Goal: Transaction & Acquisition: Purchase product/service

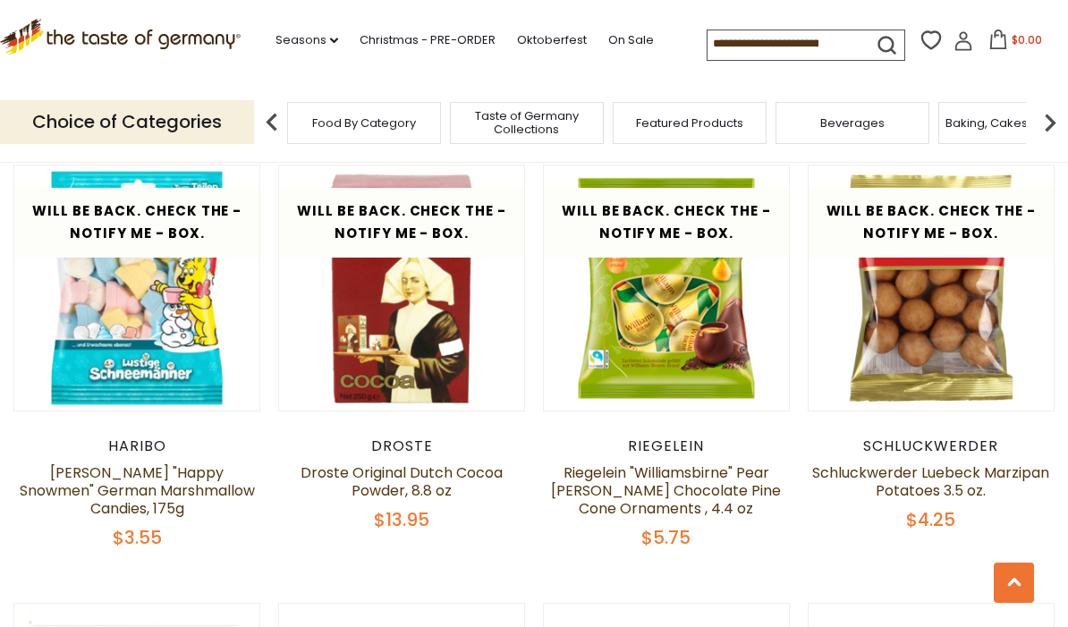
scroll to position [894, 0]
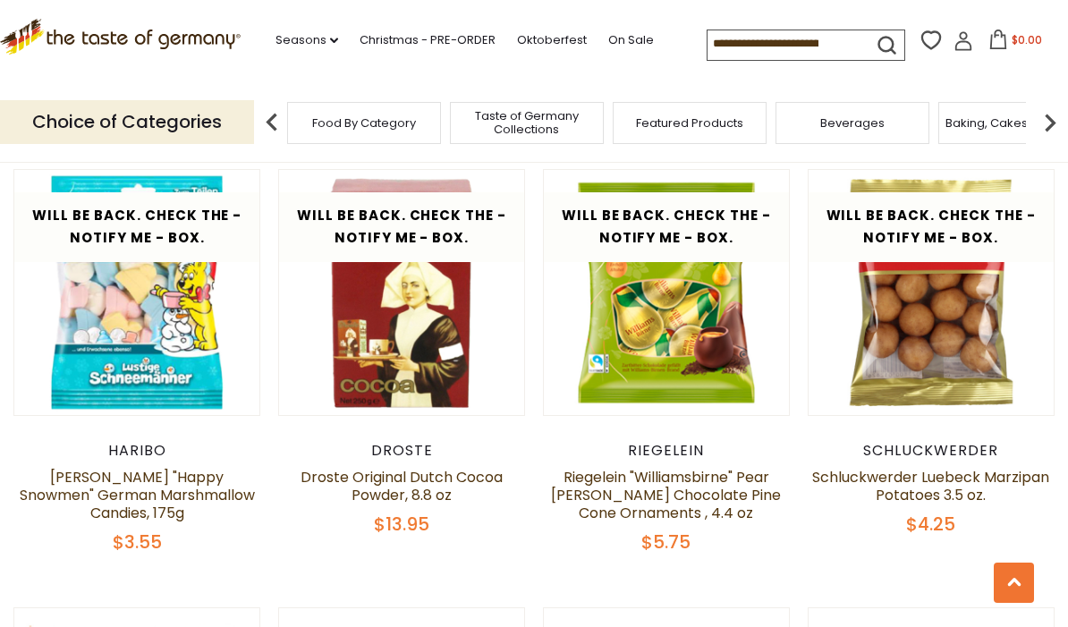
click at [698, 348] on link at bounding box center [666, 293] width 206 height 206
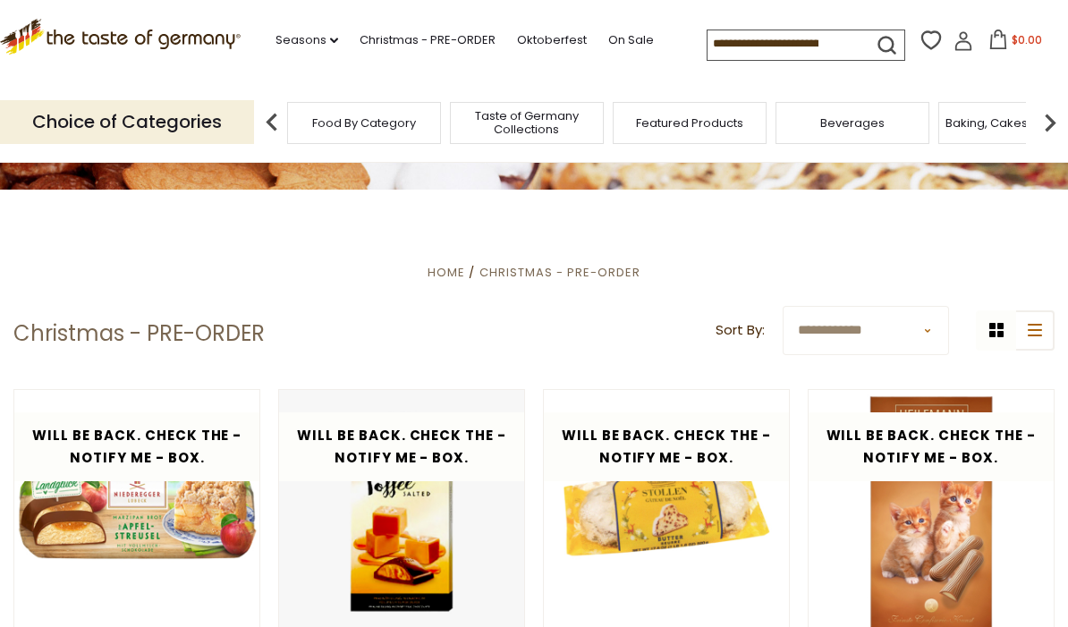
scroll to position [247, 0]
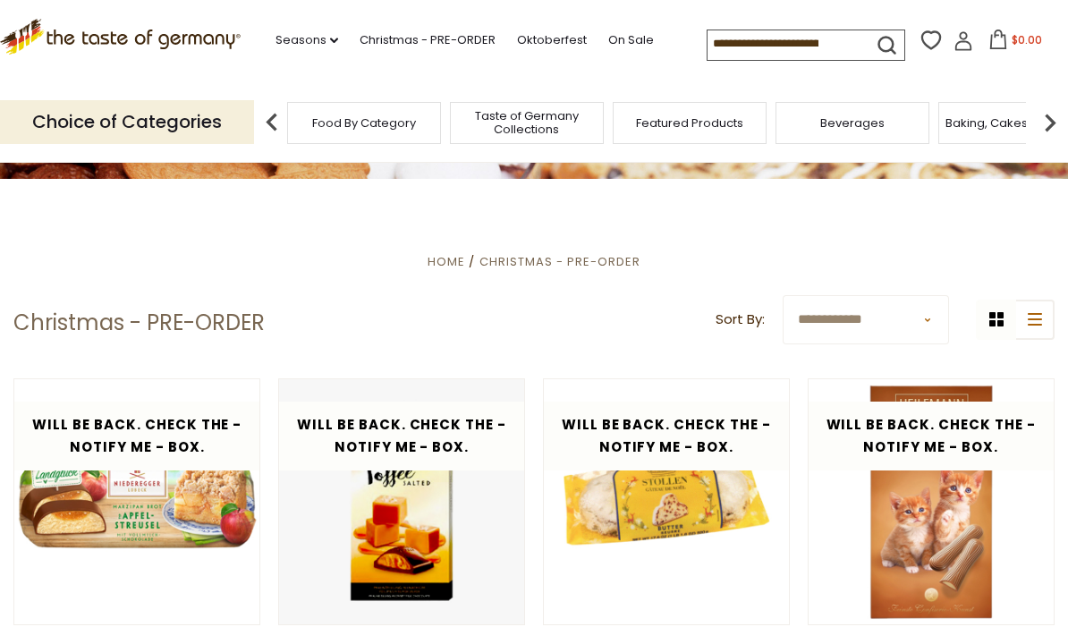
click at [534, 267] on span "Christmas - PRE-ORDER" at bounding box center [559, 261] width 161 height 17
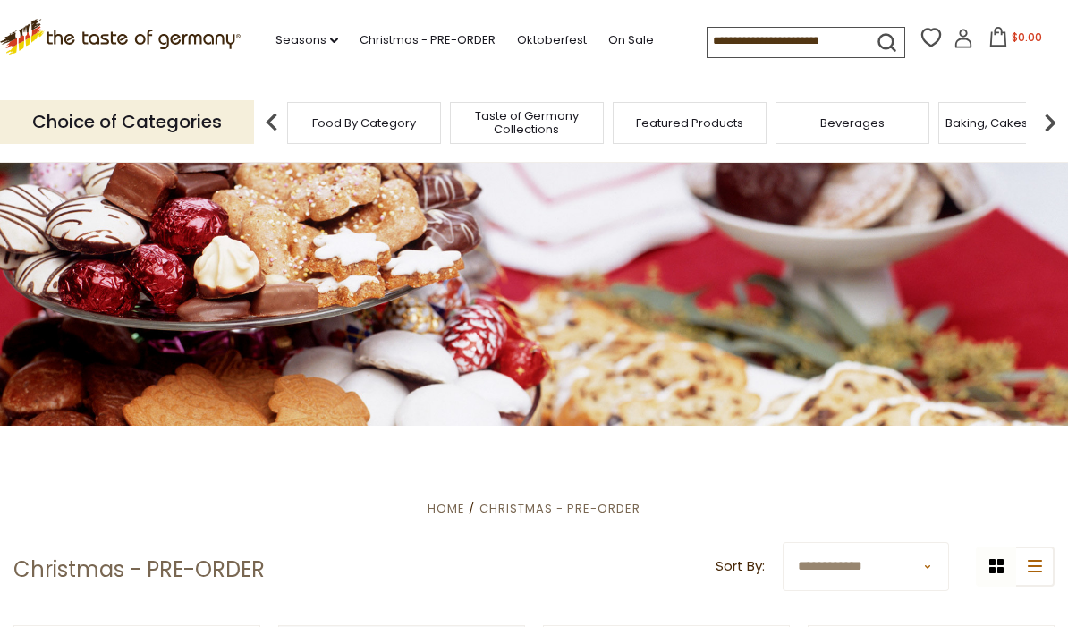
click at [428, 46] on link "Christmas - PRE-ORDER" at bounding box center [427, 40] width 136 height 20
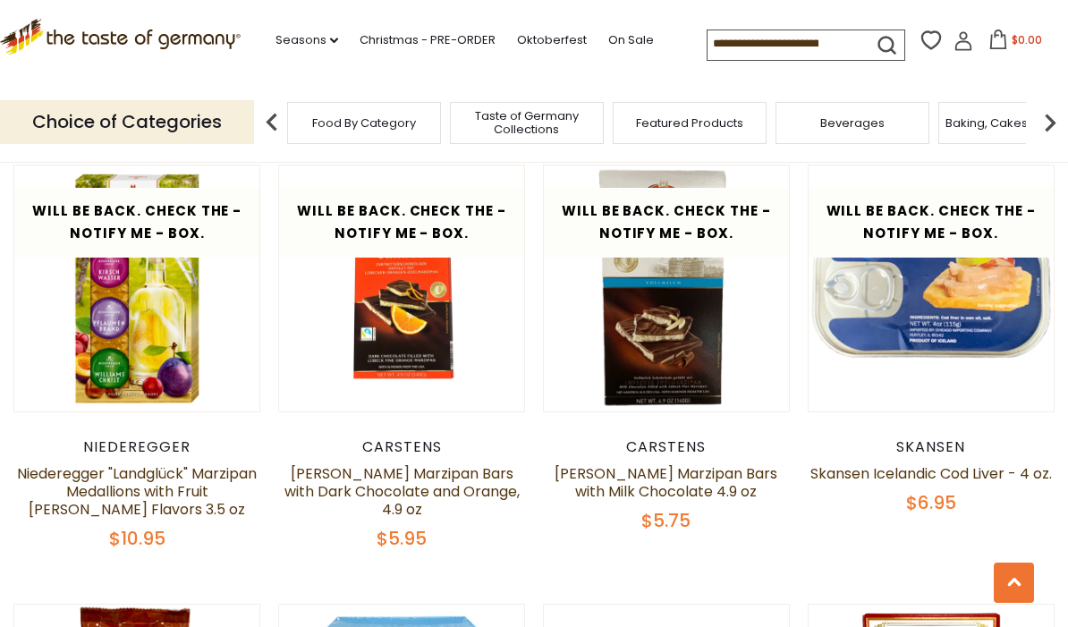
click at [1017, 579] on icon at bounding box center [1014, 582] width 14 height 9
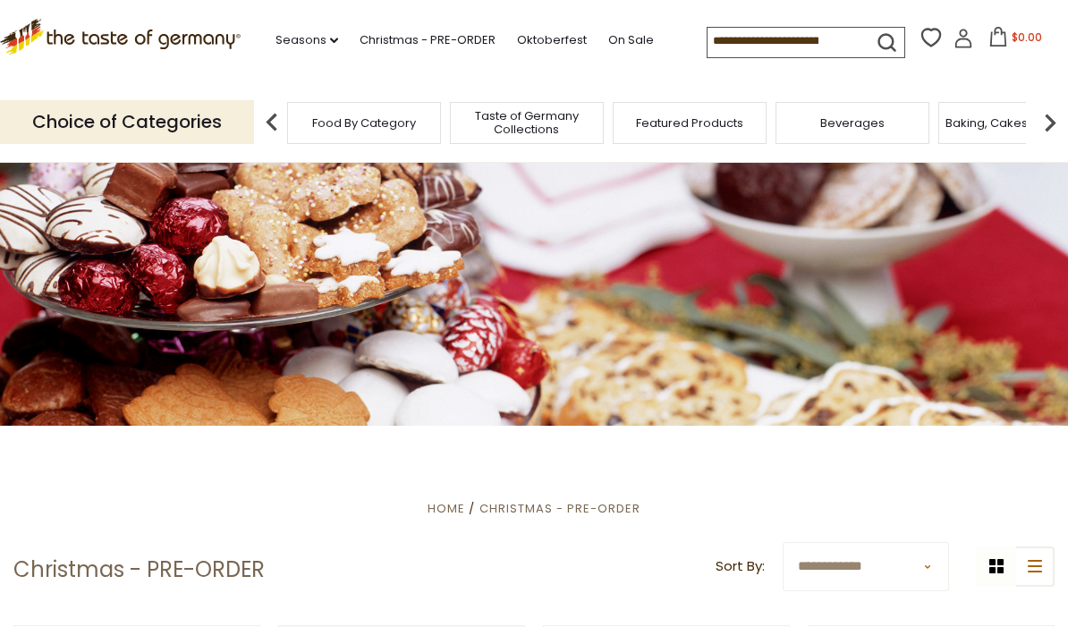
click at [407, 41] on link "Christmas - PRE-ORDER" at bounding box center [427, 40] width 136 height 20
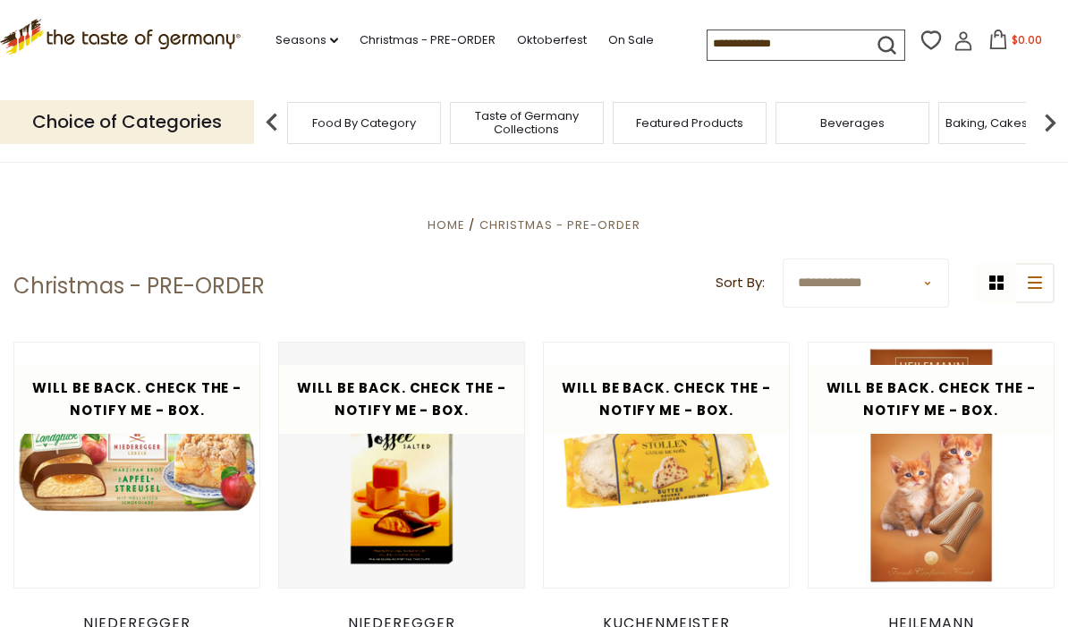
scroll to position [292, 0]
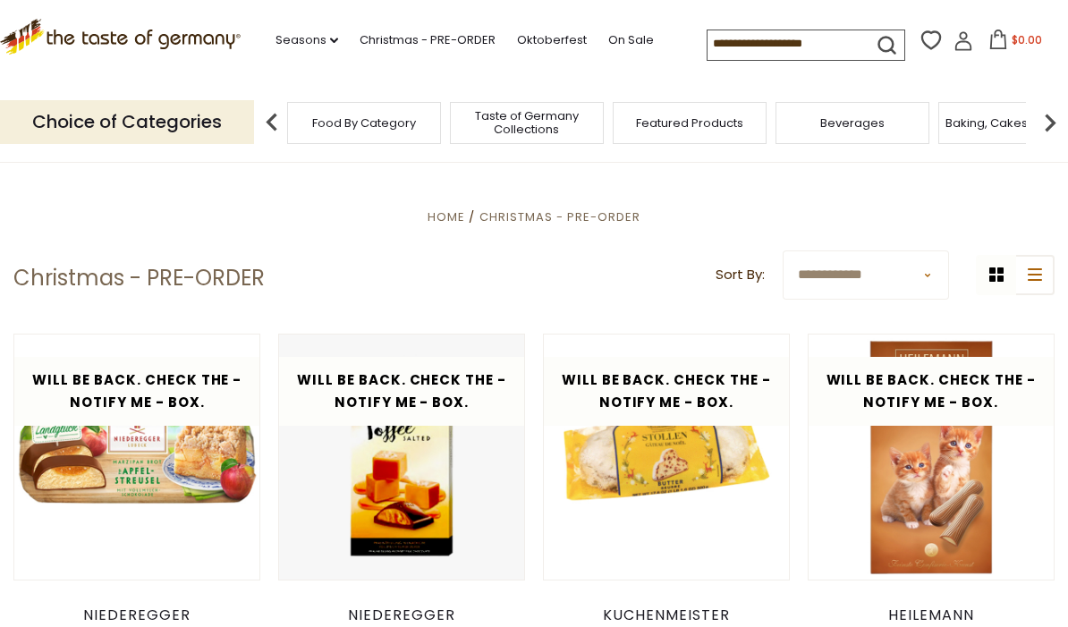
click at [899, 282] on select "**********" at bounding box center [865, 274] width 166 height 49
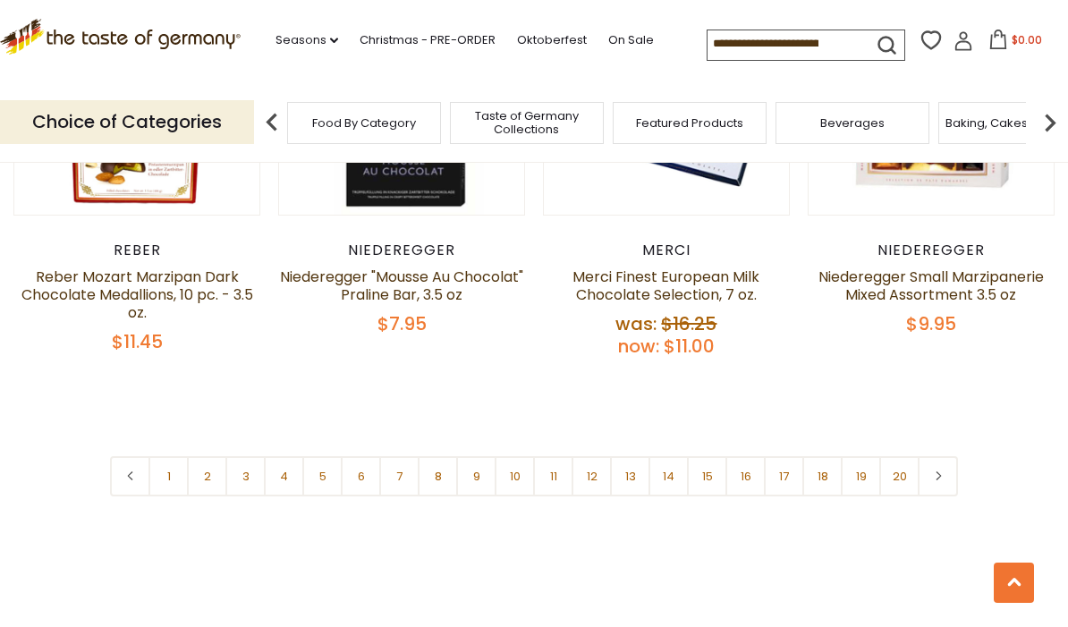
scroll to position [4173, 0]
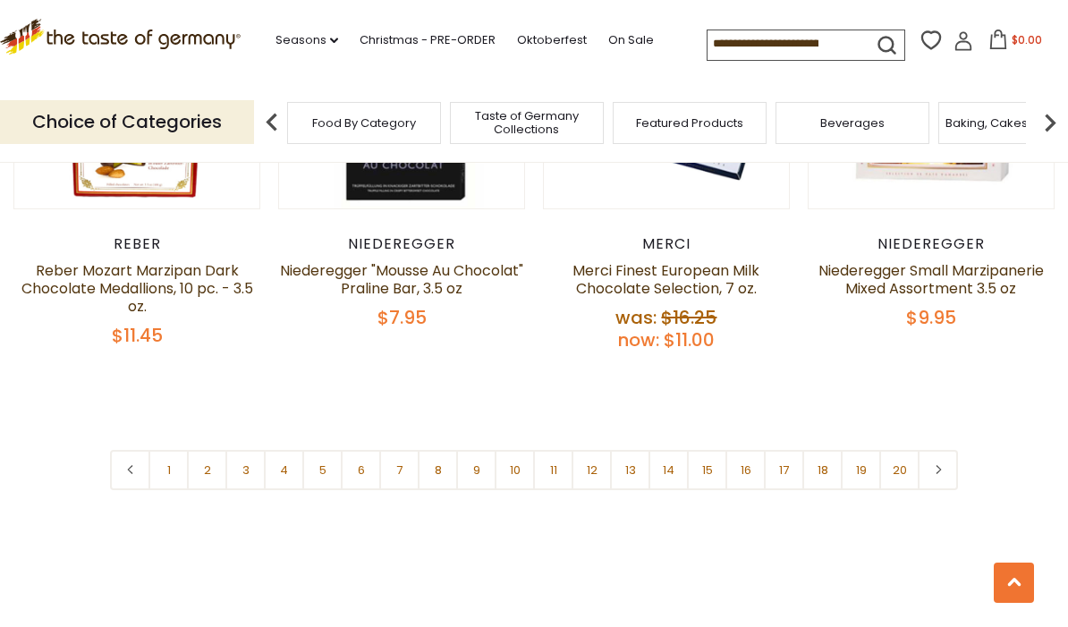
click at [194, 450] on link "2" at bounding box center [207, 470] width 40 height 40
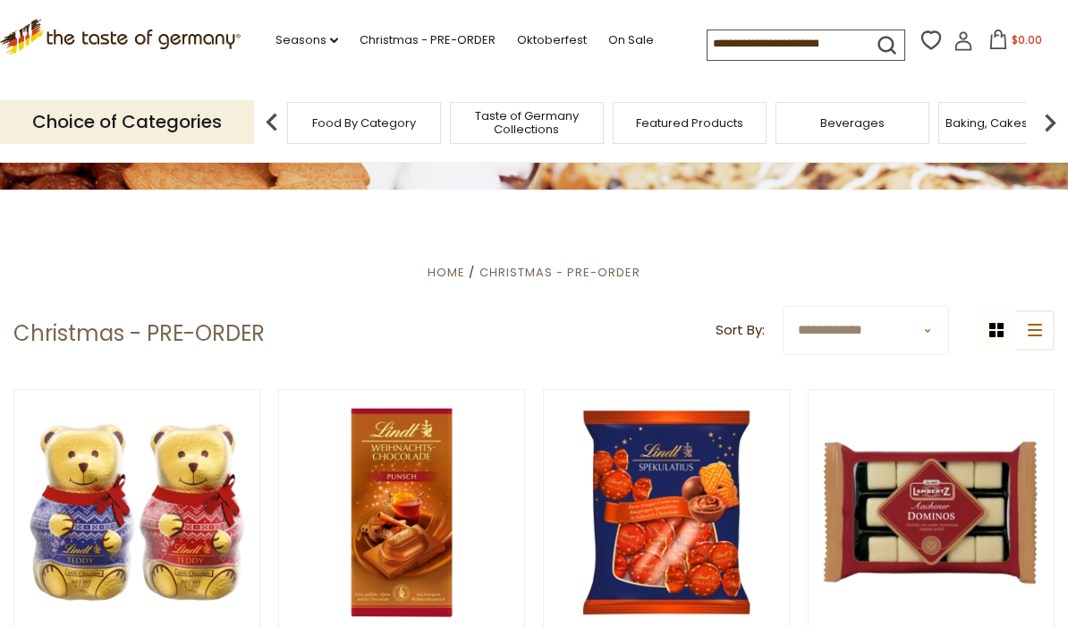
scroll to position [0, 0]
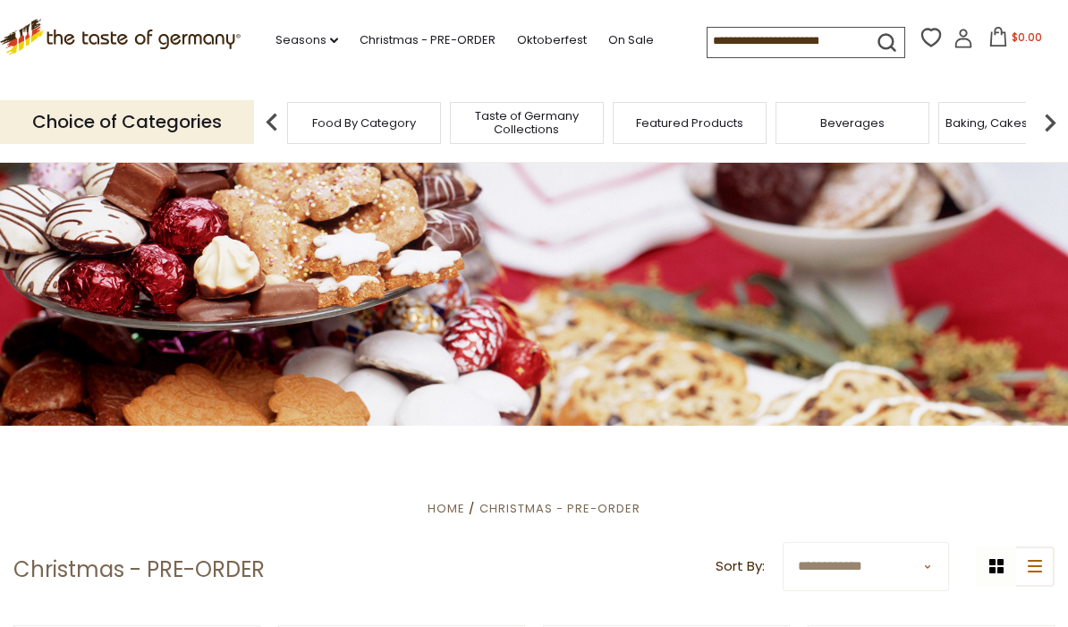
click at [731, 53] on input at bounding box center [782, 40] width 151 height 25
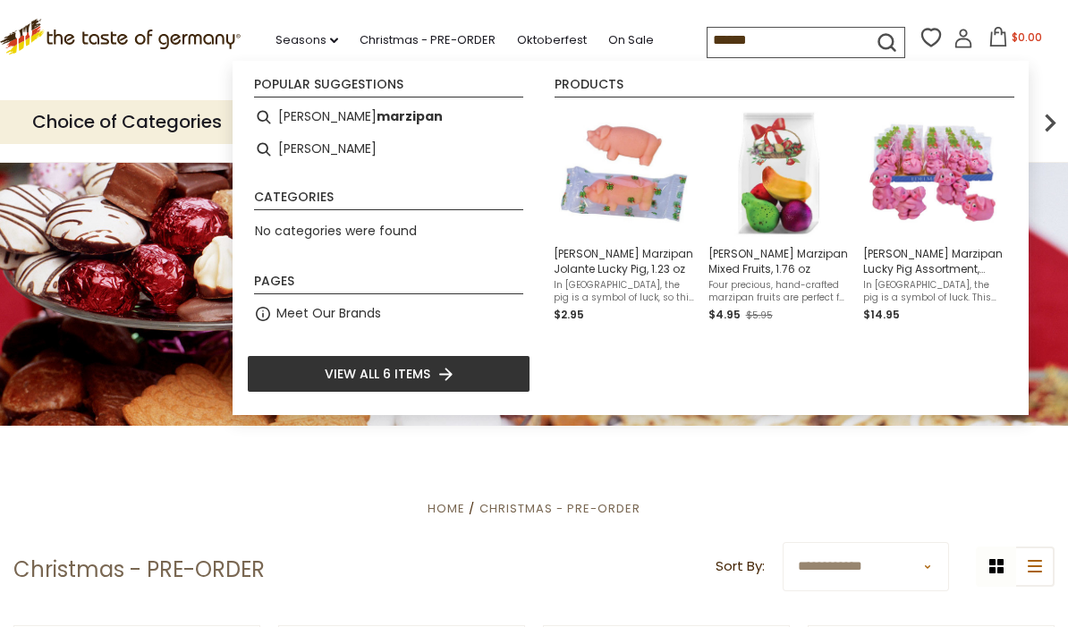
click at [376, 121] on b "marzipan" at bounding box center [409, 116] width 66 height 21
type input "**********"
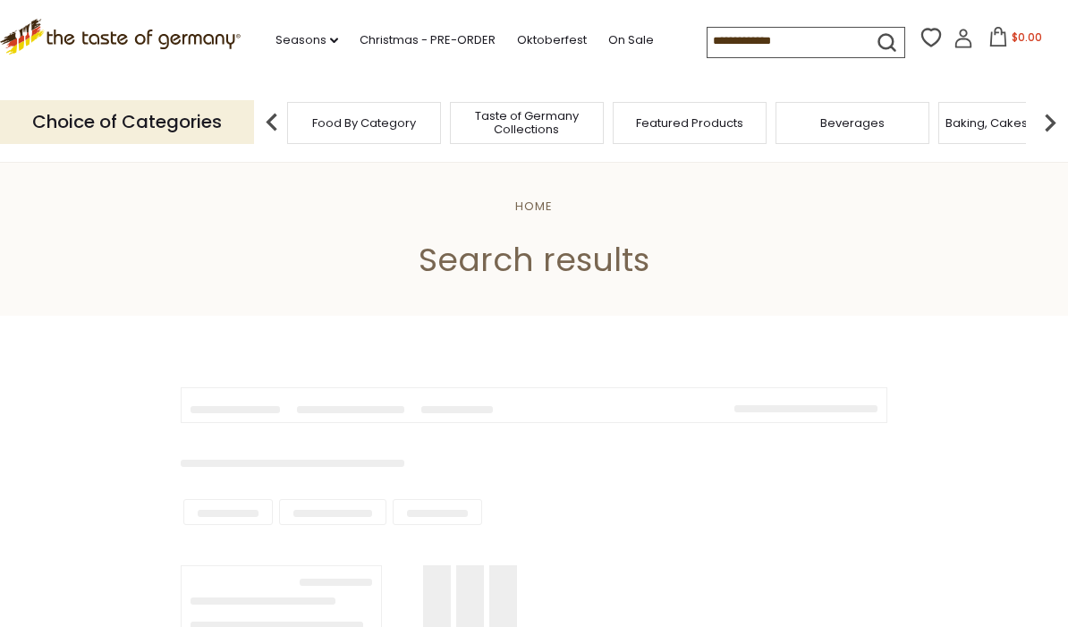
type input "**********"
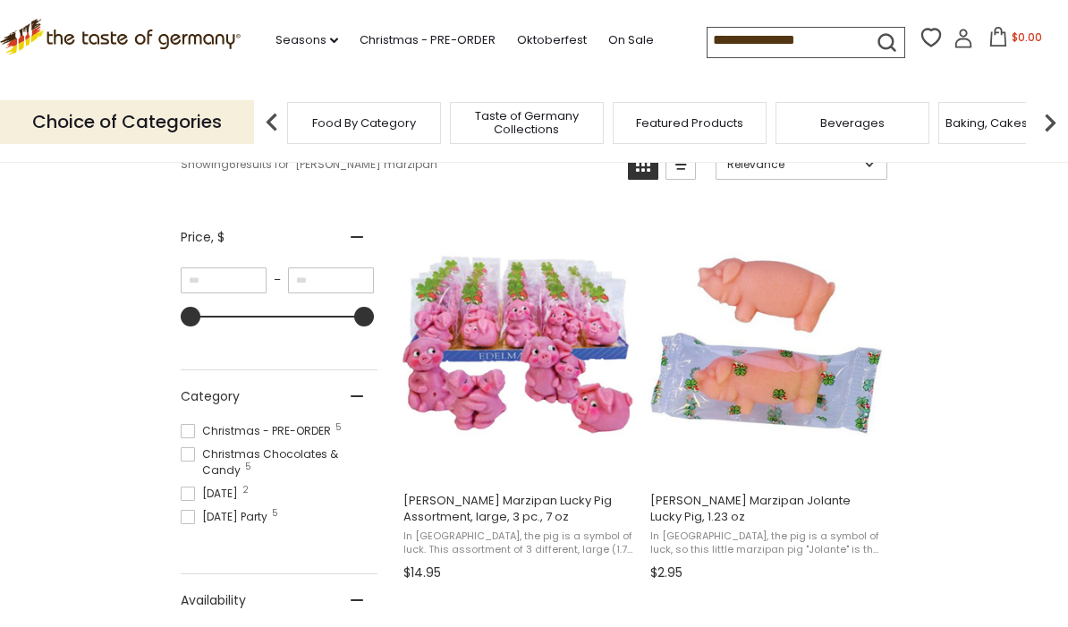
scroll to position [332, 0]
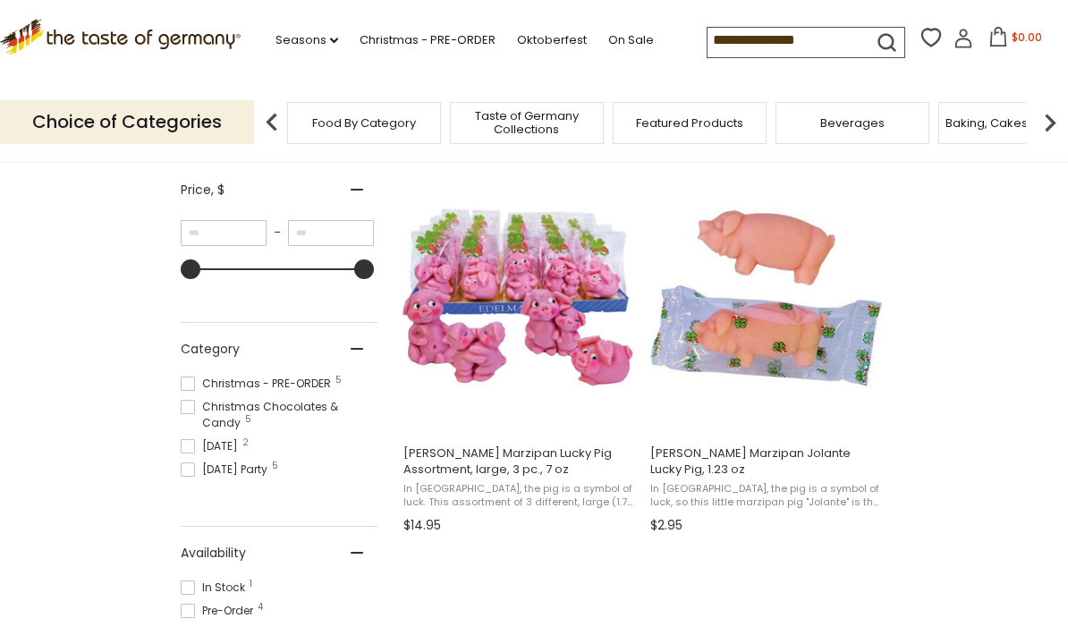
click at [787, 359] on img "Funsch Marzipan Jolante Lucky Pig, 1.23 oz" at bounding box center [765, 298] width 237 height 237
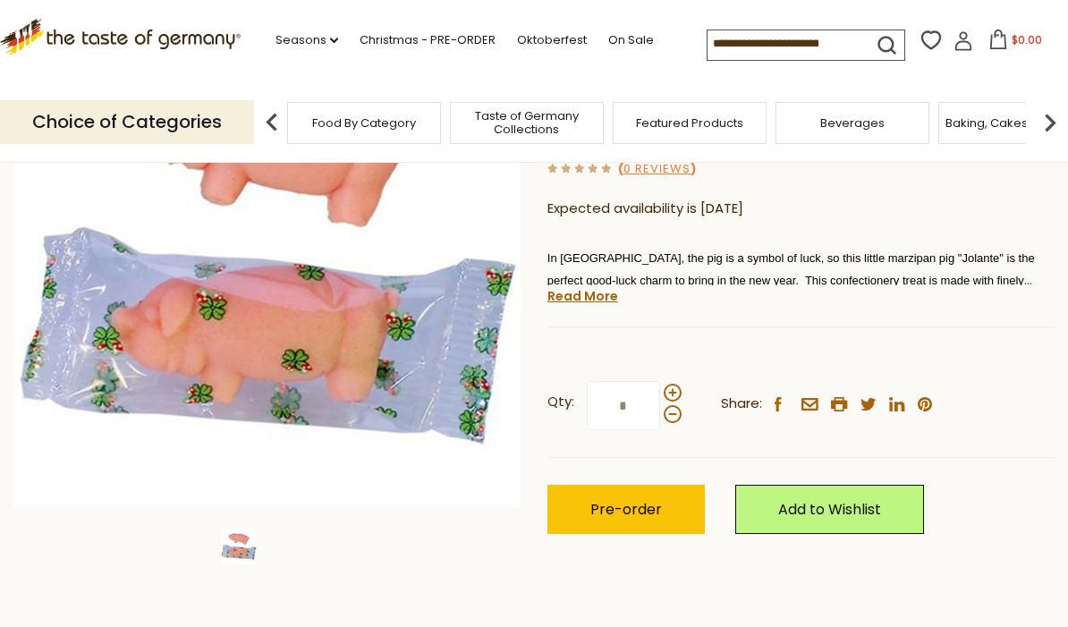
scroll to position [252, 0]
click at [1013, 309] on div "Current stock: 0" at bounding box center [800, 315] width 507 height 12
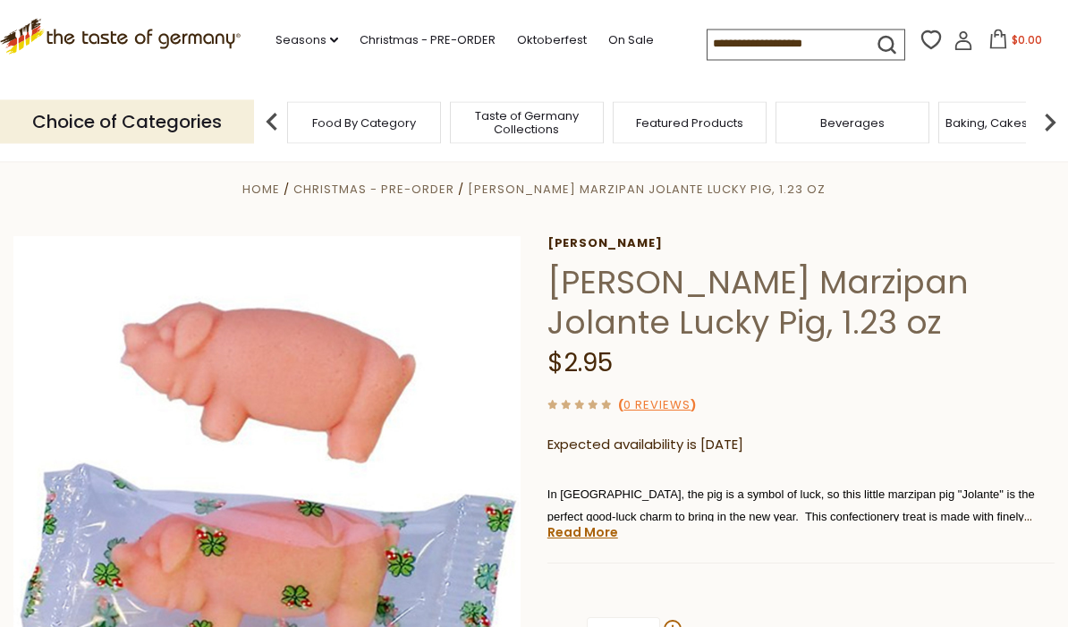
scroll to position [0, 0]
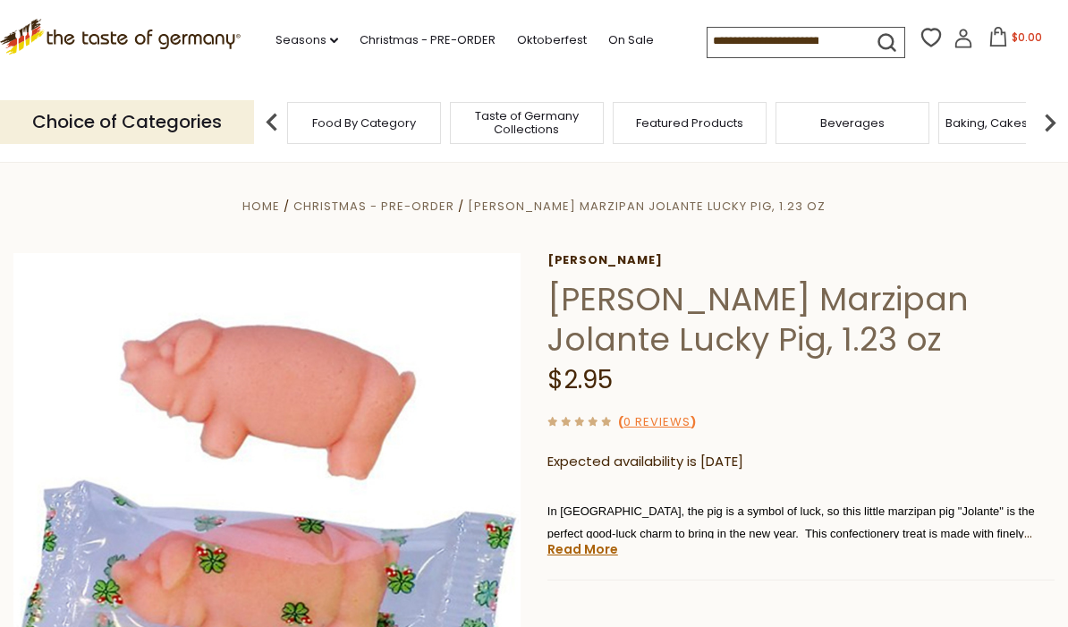
click at [418, 23] on nav "Seasons dropdown_arrow All Seasons Recipes Game Day [DATE] [DATE] [DATE][PERSON…" at bounding box center [473, 37] width 439 height 28
click at [435, 39] on link "Christmas - PRE-ORDER" at bounding box center [427, 40] width 136 height 20
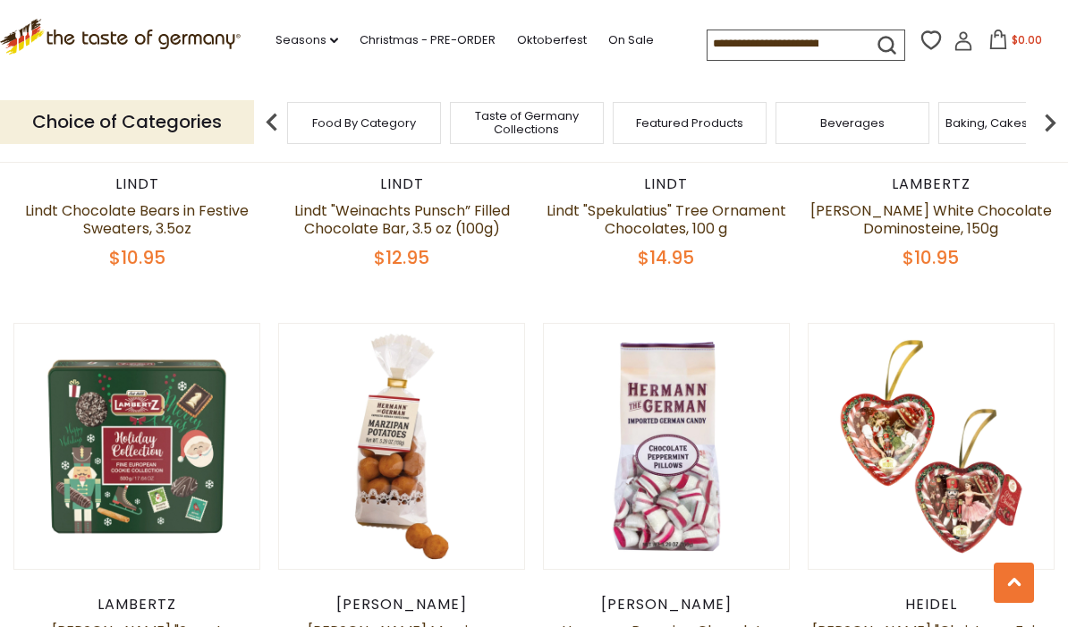
scroll to position [722, 0]
